Goal: Information Seeking & Learning: Learn about a topic

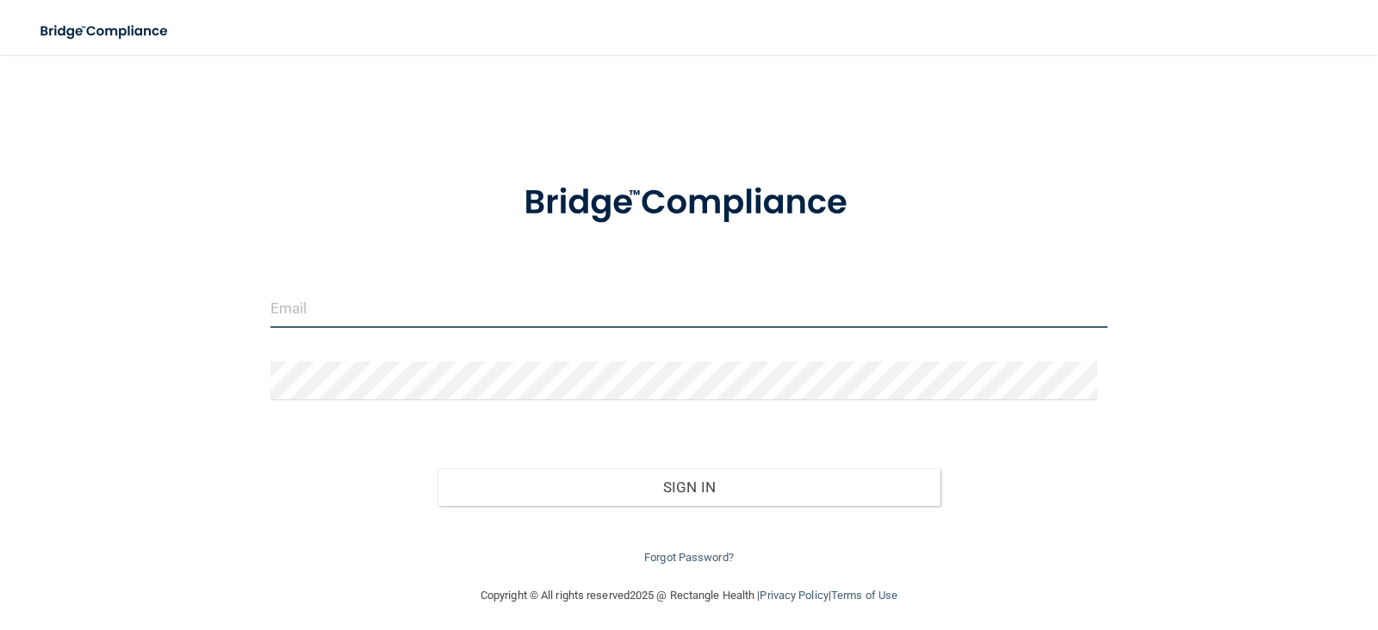
type input "[EMAIL_ADDRESS][DOMAIN_NAME]"
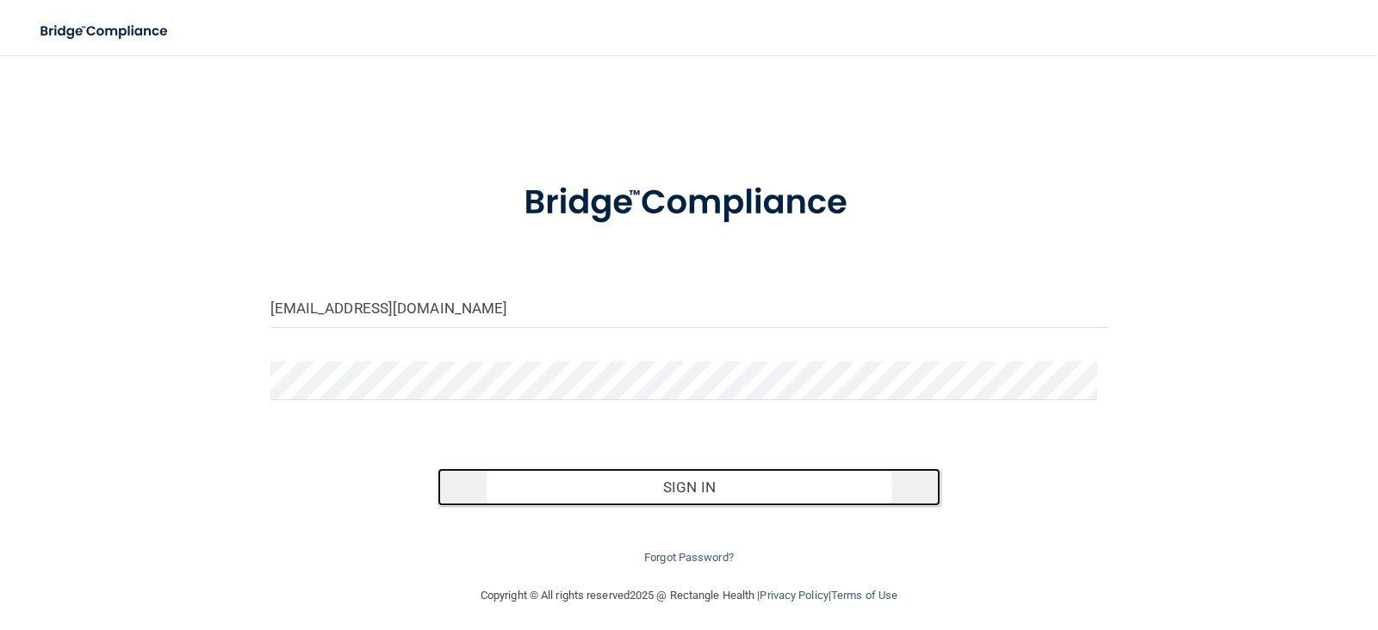
click at [637, 505] on button "Sign In" at bounding box center [688, 487] width 503 height 38
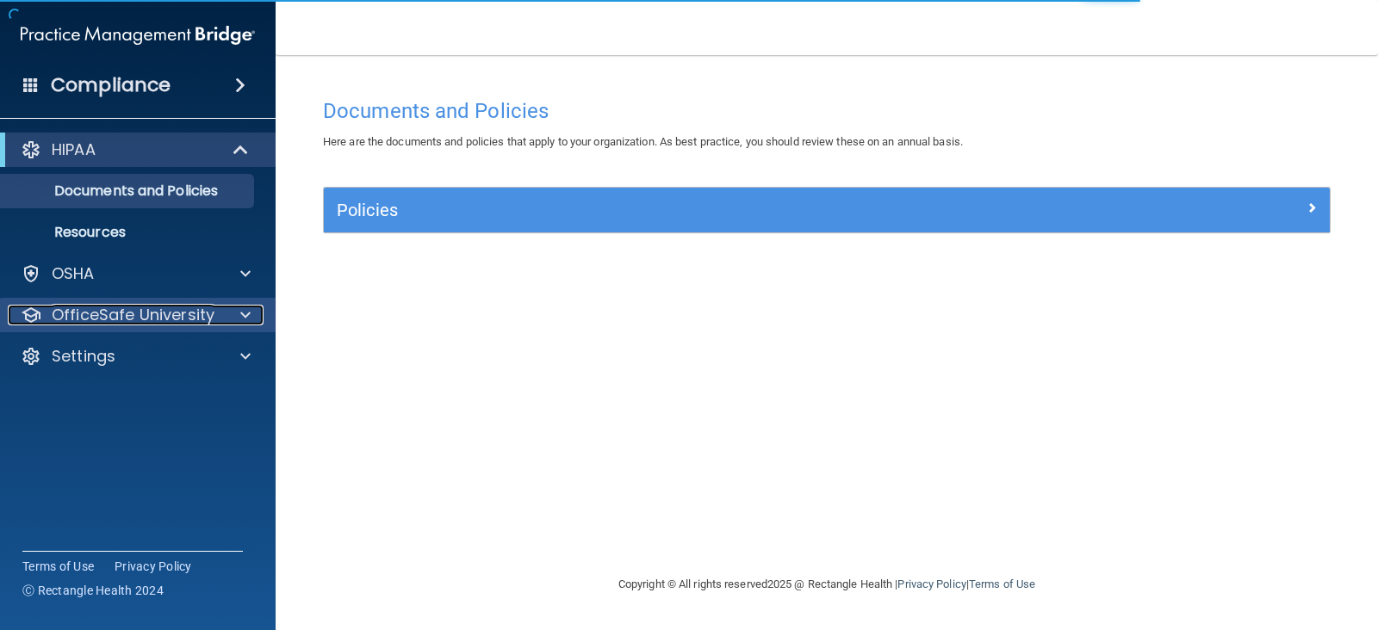
click at [246, 313] on span at bounding box center [245, 315] width 10 height 21
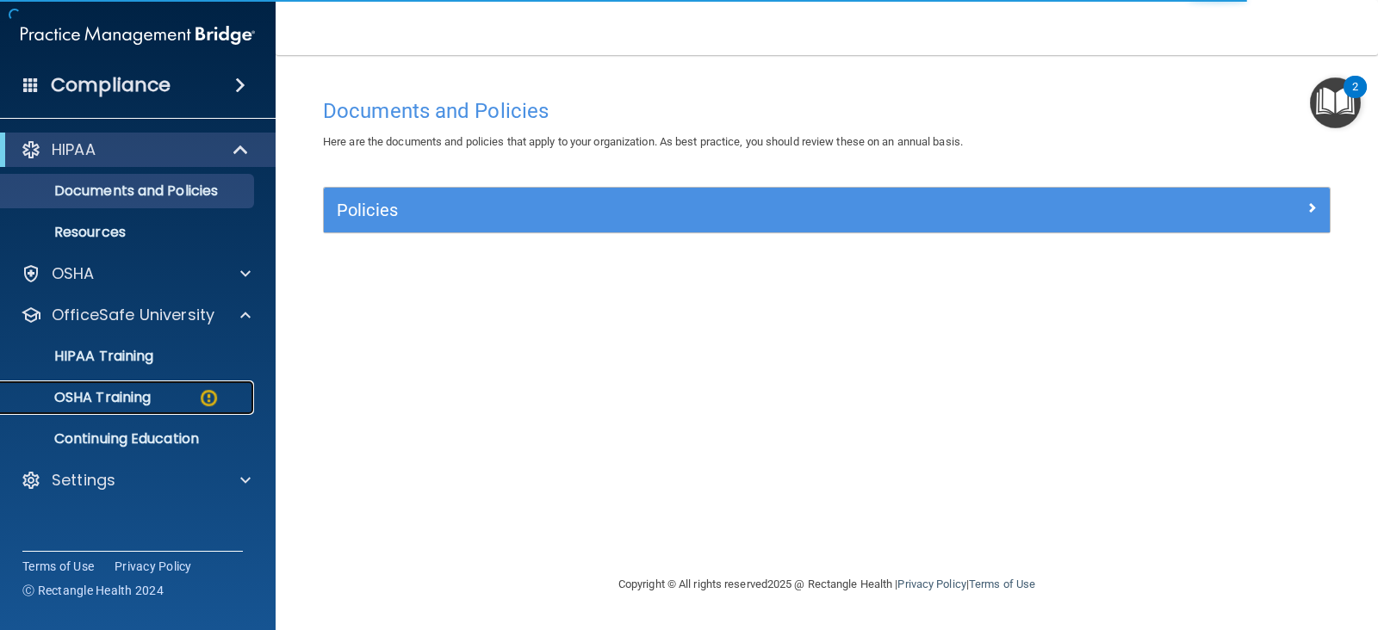
click at [133, 406] on p "OSHA Training" at bounding box center [81, 397] width 140 height 17
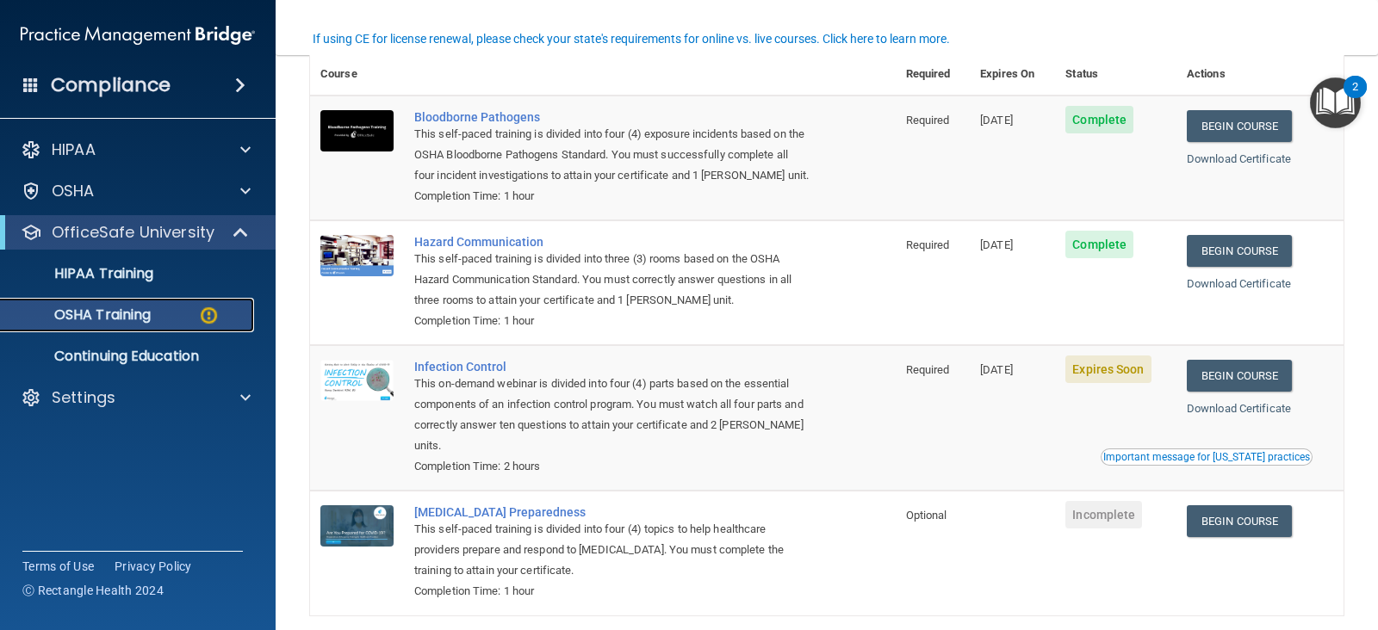
scroll to position [221, 0]
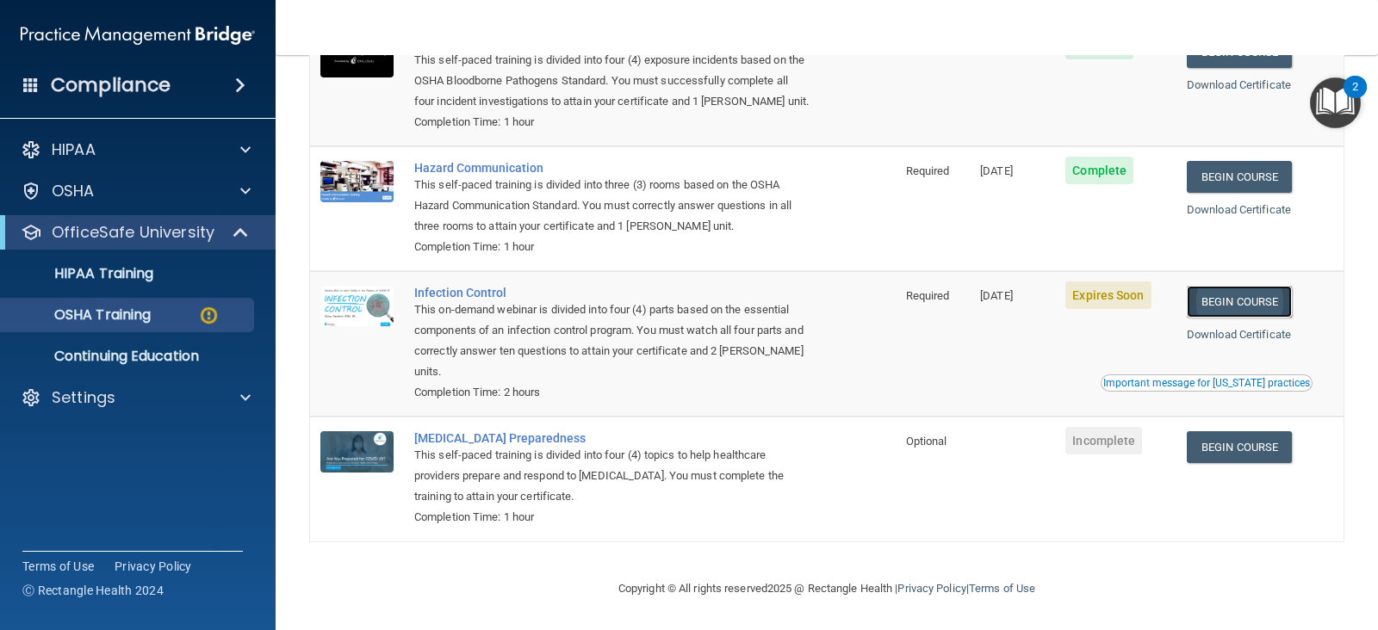
click at [1257, 297] on link "Begin Course" at bounding box center [1239, 302] width 105 height 32
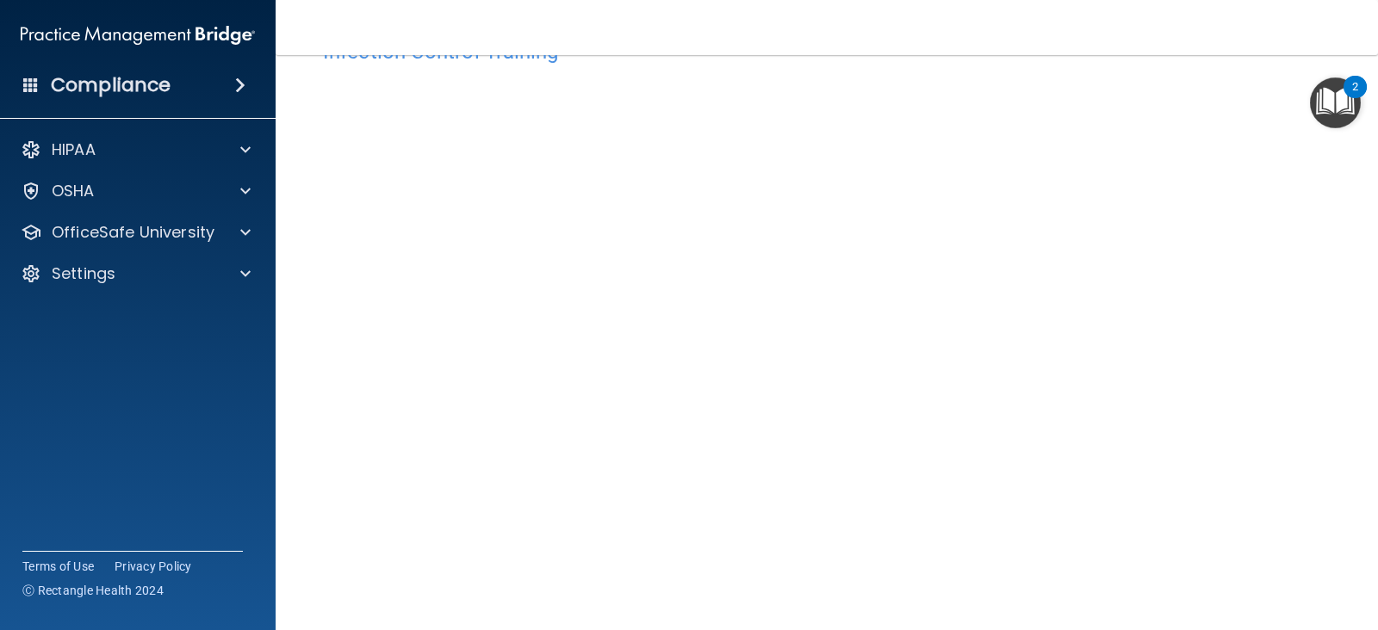
scroll to position [55, 0]
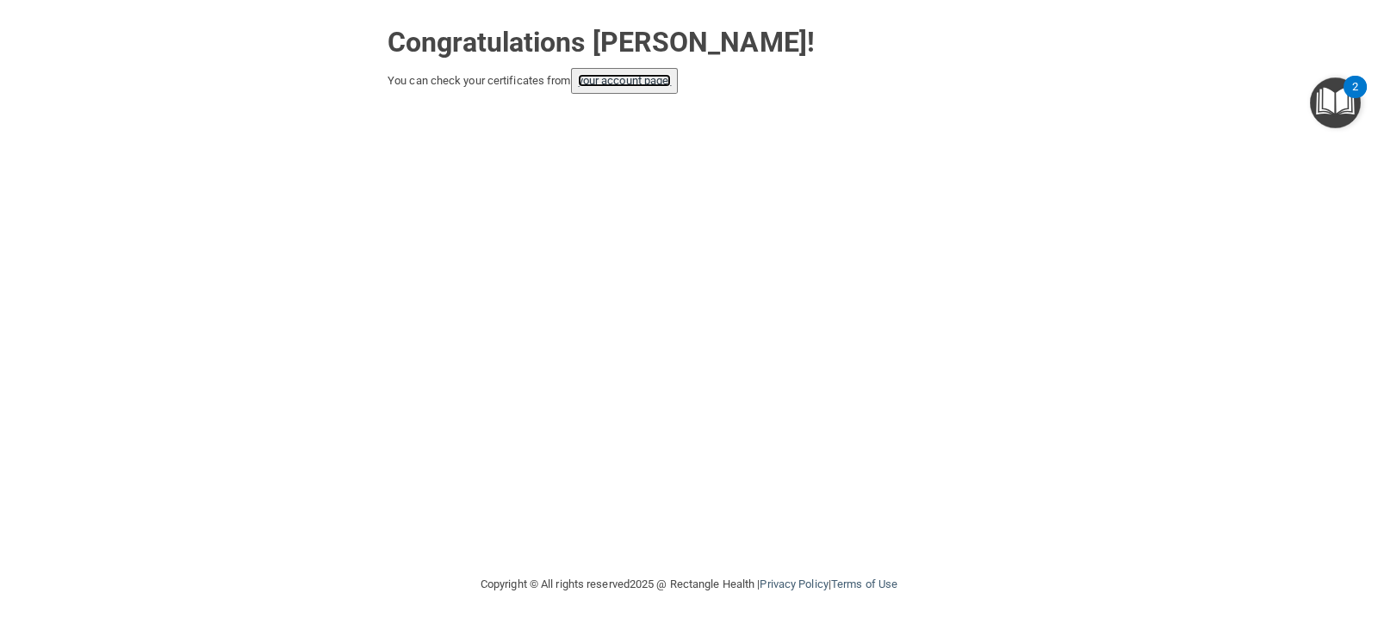
click at [660, 74] on link "your account page!" at bounding box center [625, 80] width 94 height 13
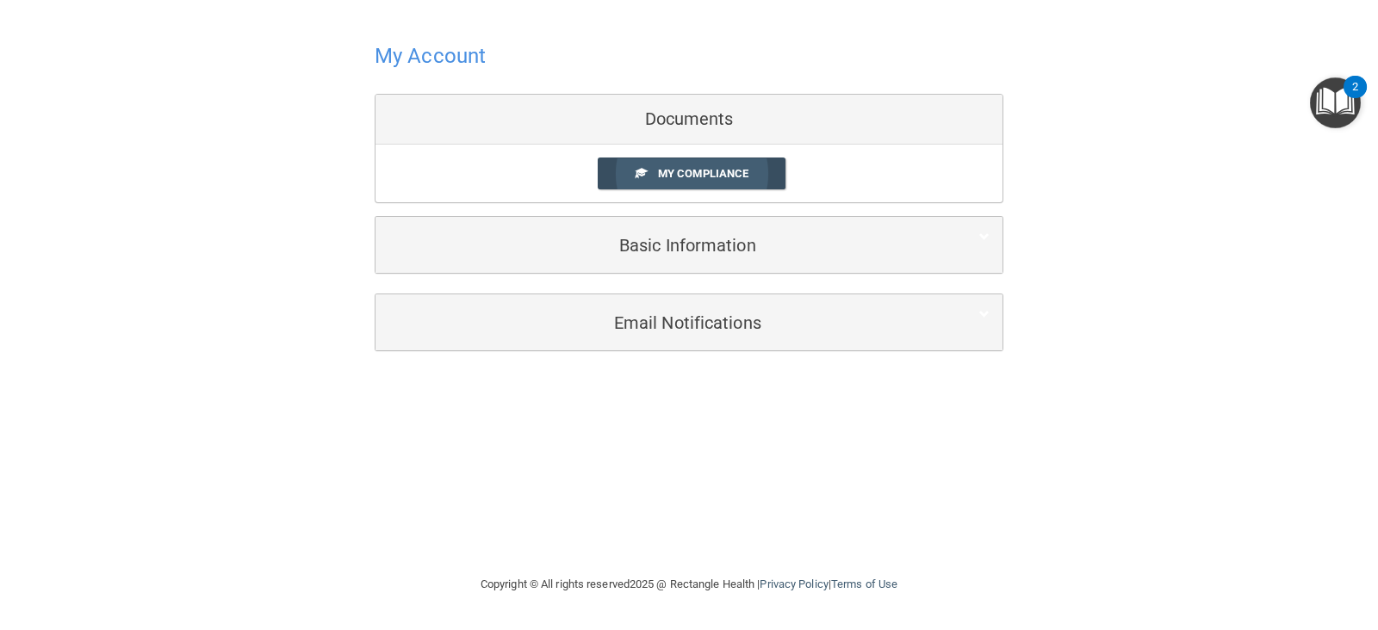
click at [663, 174] on span "My Compliance" at bounding box center [703, 173] width 90 height 13
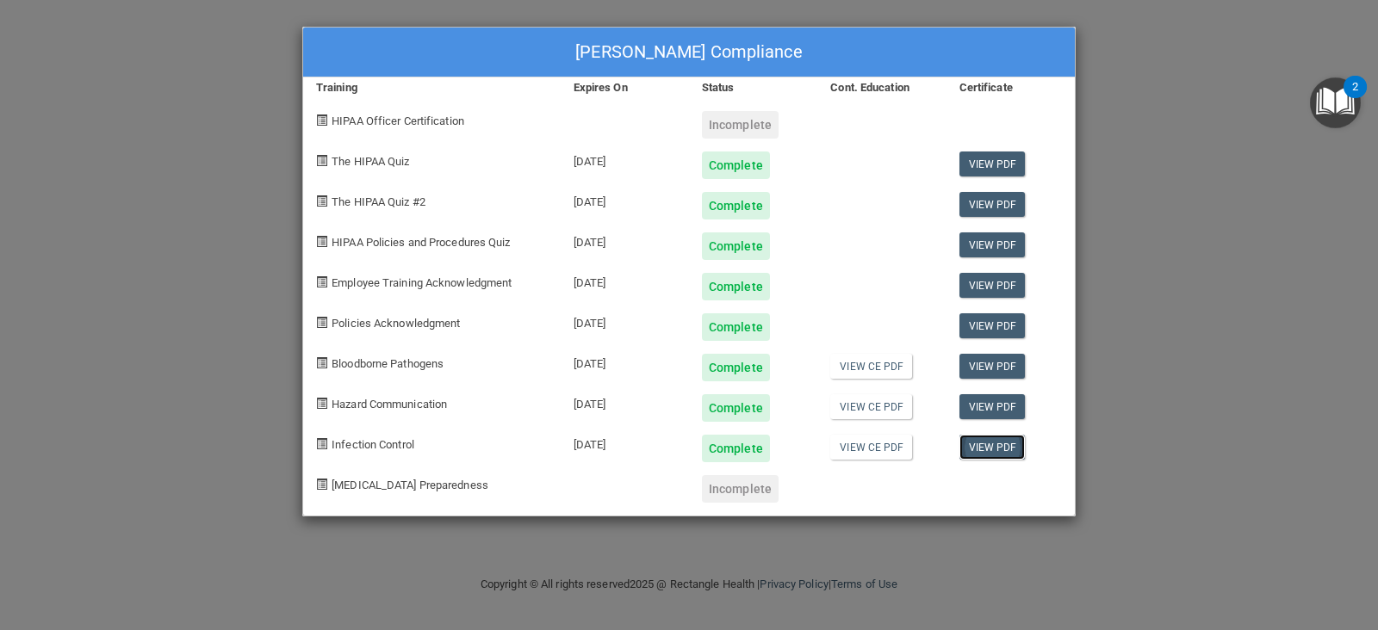
click at [967, 452] on link "View PDF" at bounding box center [992, 447] width 66 height 25
